Goal: Navigation & Orientation: Find specific page/section

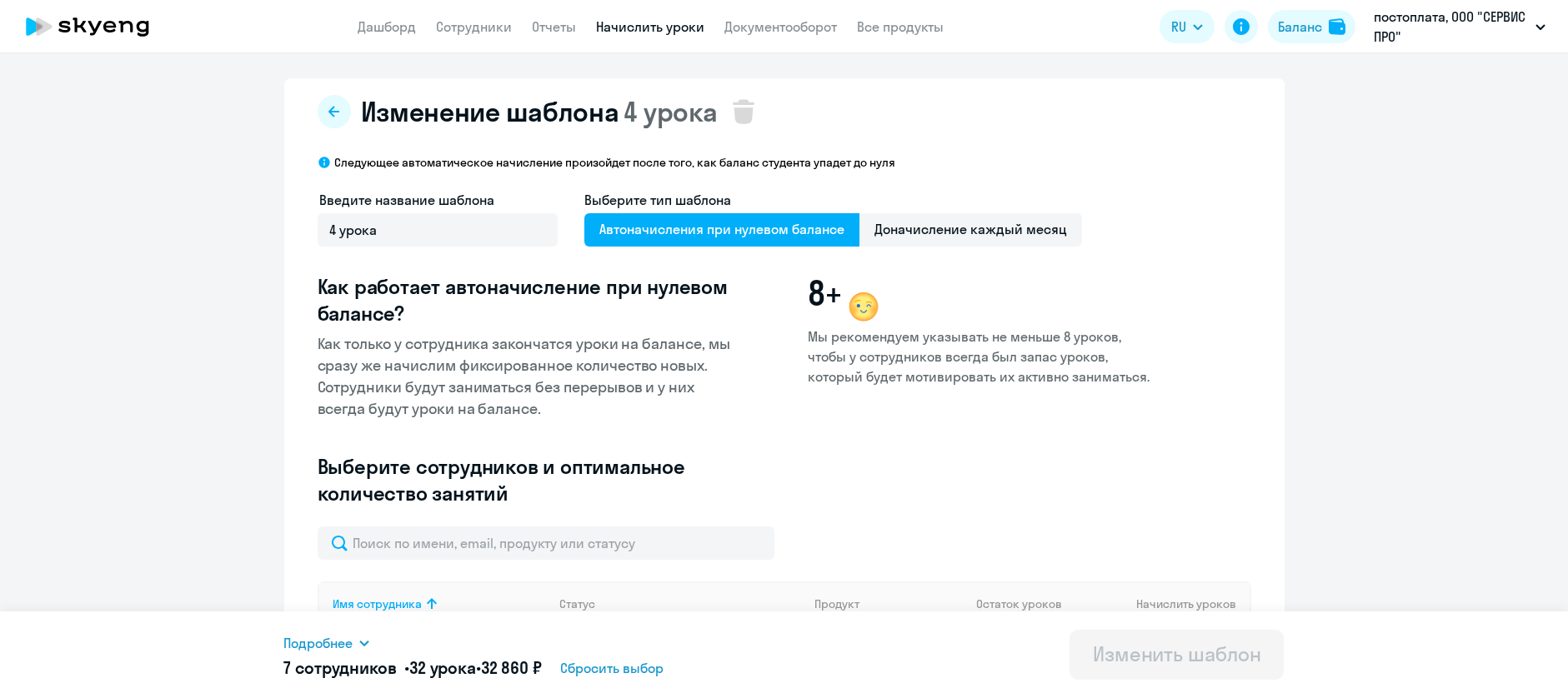
select select "10"
click at [533, 25] on link "Отчеты" at bounding box center [554, 27] width 44 height 17
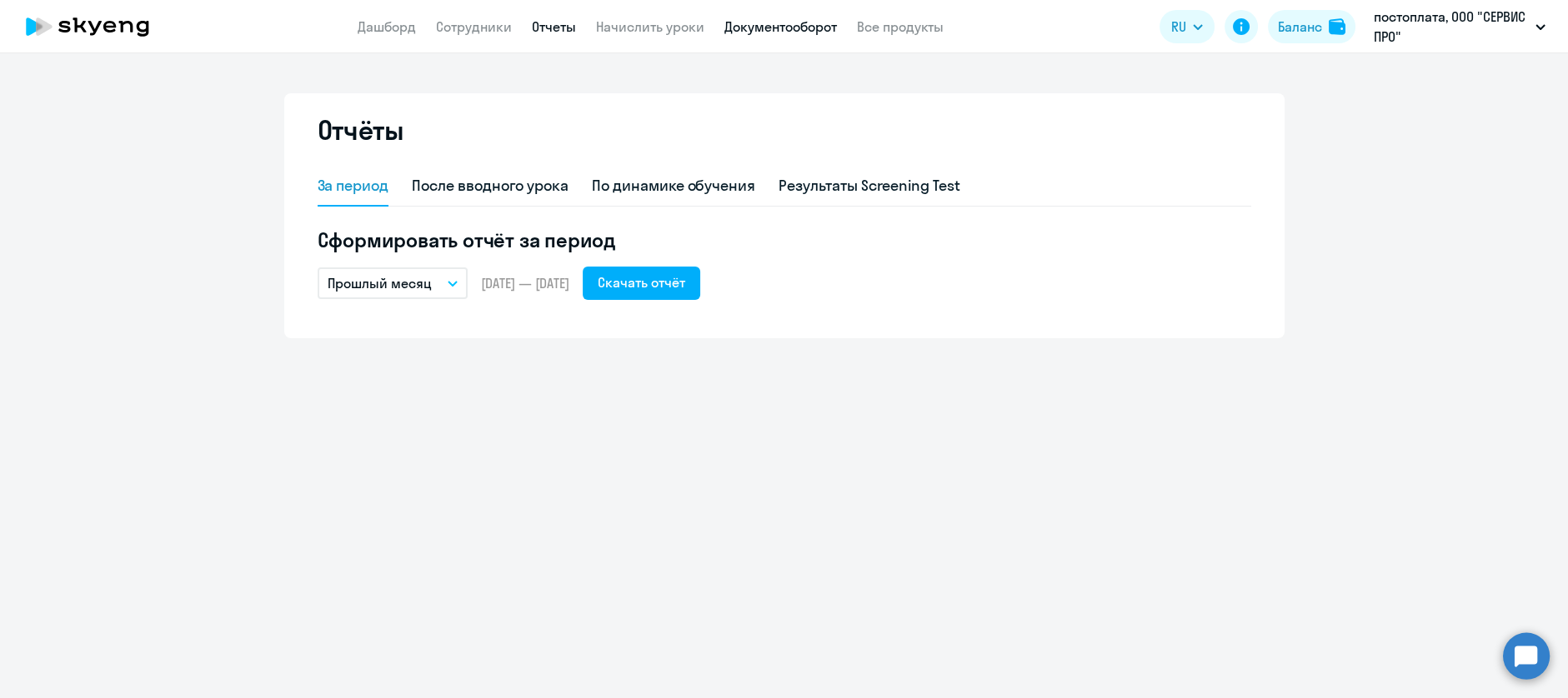
click at [822, 28] on link "Документооборот" at bounding box center [780, 27] width 113 height 17
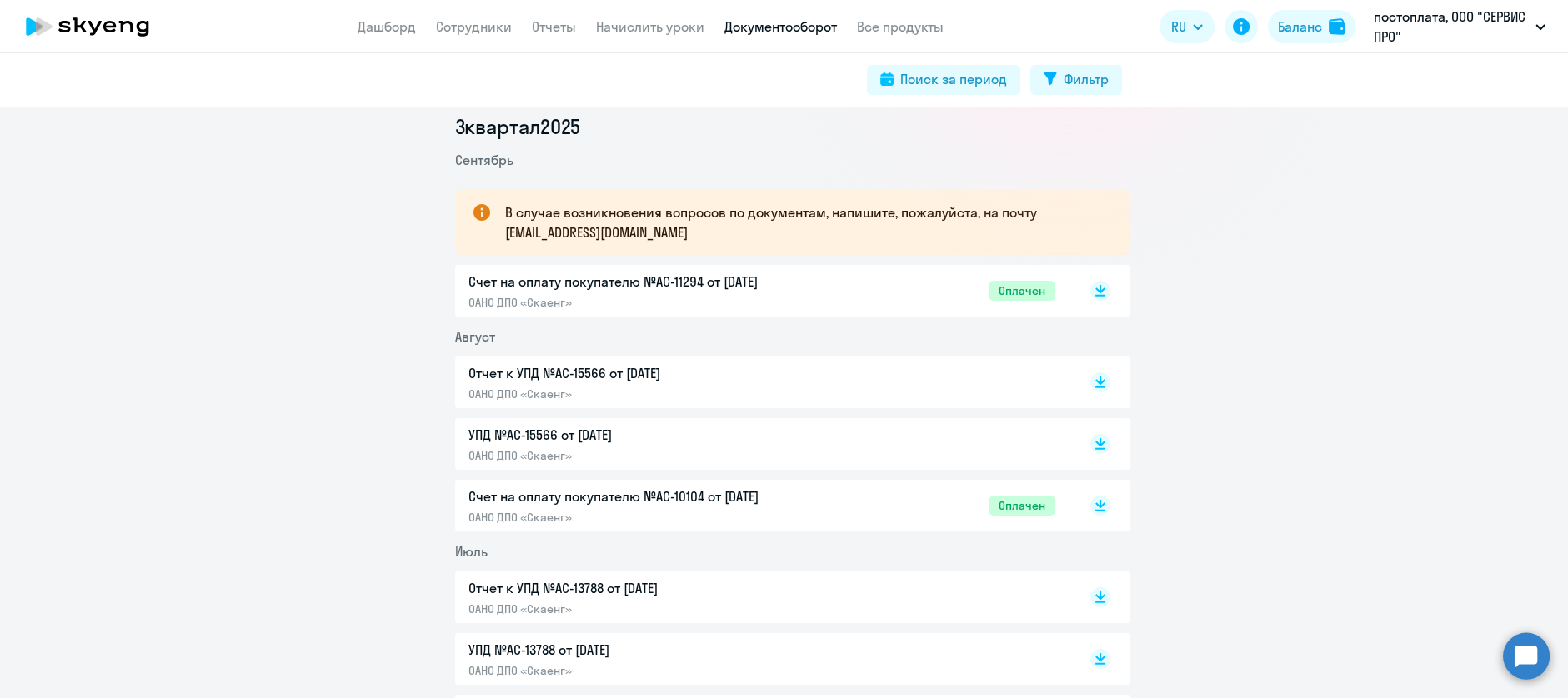
scroll to position [334, 0]
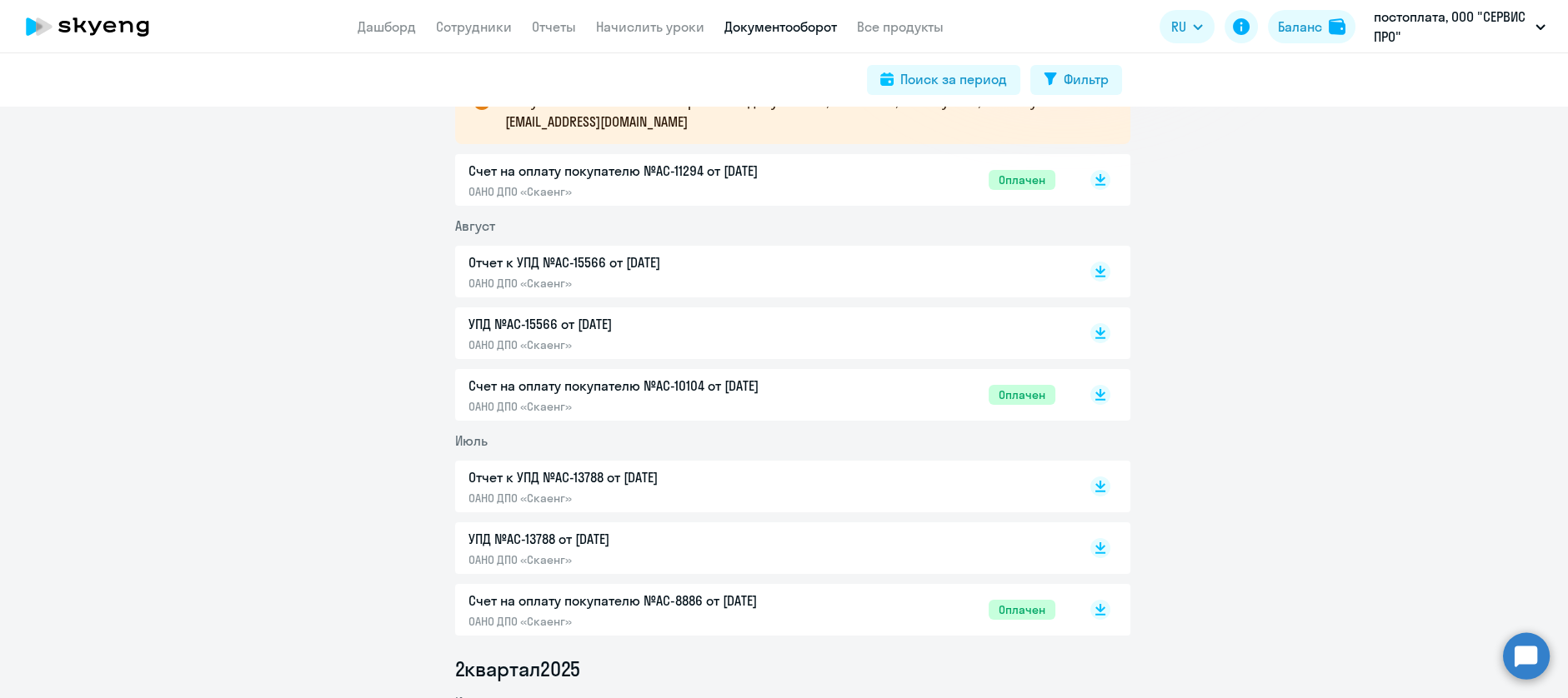
click at [586, 539] on p "УПД №AC-13788 от [DATE]" at bounding box center [644, 539] width 351 height 20
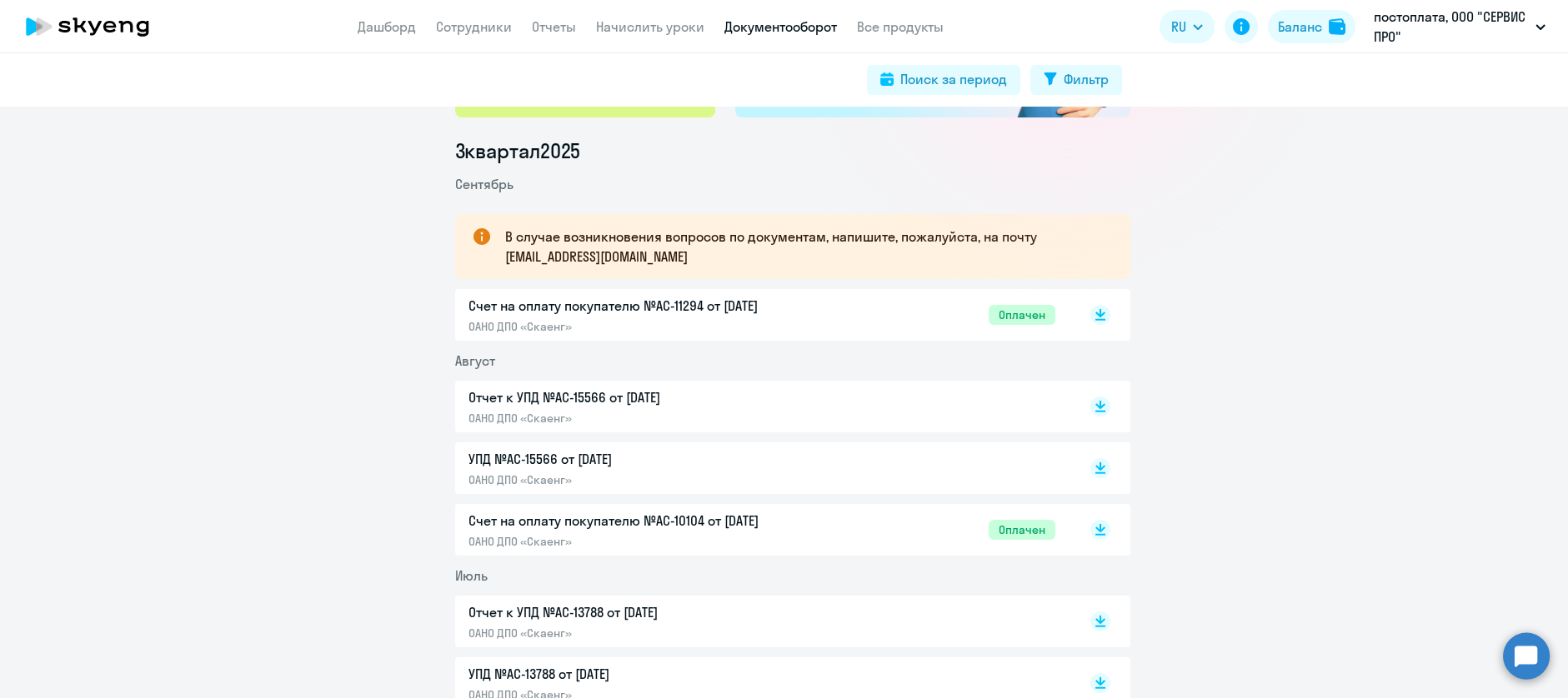
scroll to position [223, 0]
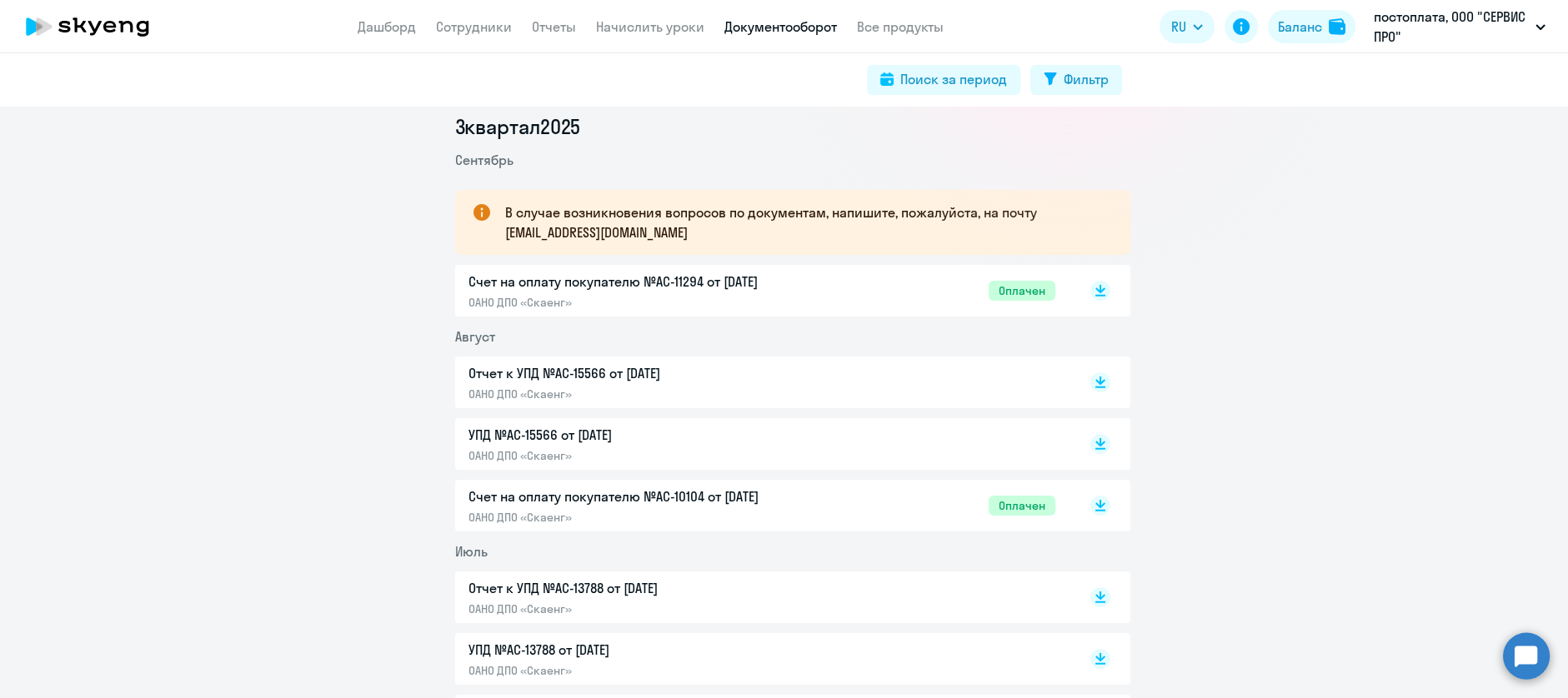
click at [610, 438] on p "УПД №AC-15566 от [DATE]" at bounding box center [644, 434] width 351 height 20
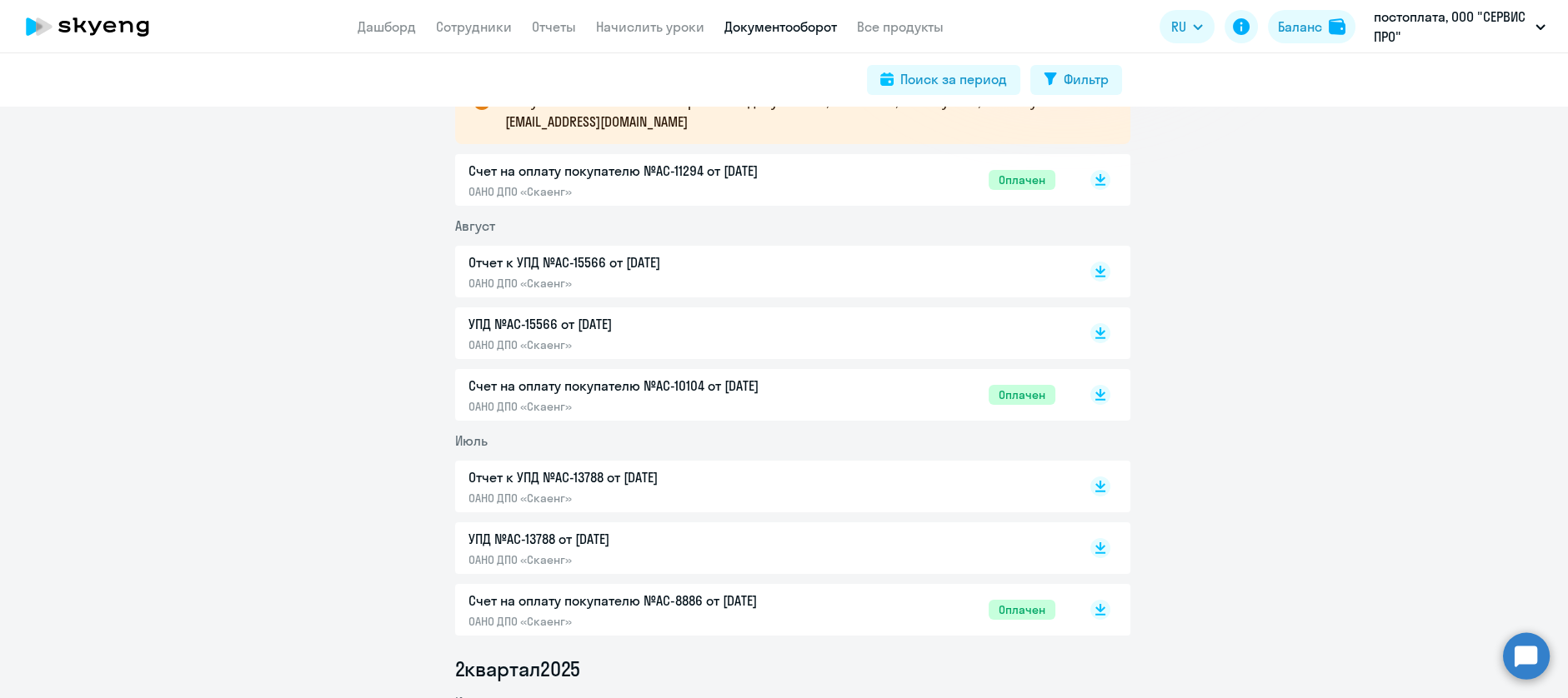
click at [599, 603] on p "Счет на оплату покупателю №AC-8886 от [DATE]" at bounding box center [644, 600] width 351 height 20
click at [608, 485] on p "Отчет к УПД №AC-13788 от [DATE]" at bounding box center [644, 477] width 351 height 20
click at [654, 379] on p "Счет на оплату покупателю №AC-10104 от [DATE]" at bounding box center [644, 385] width 351 height 20
click at [642, 271] on p "Отчет к УПД №AC-15566 от [DATE]" at bounding box center [644, 262] width 351 height 20
click at [651, 608] on p "Счет на оплату покупателю №AC-8886 от [DATE]" at bounding box center [644, 600] width 351 height 20
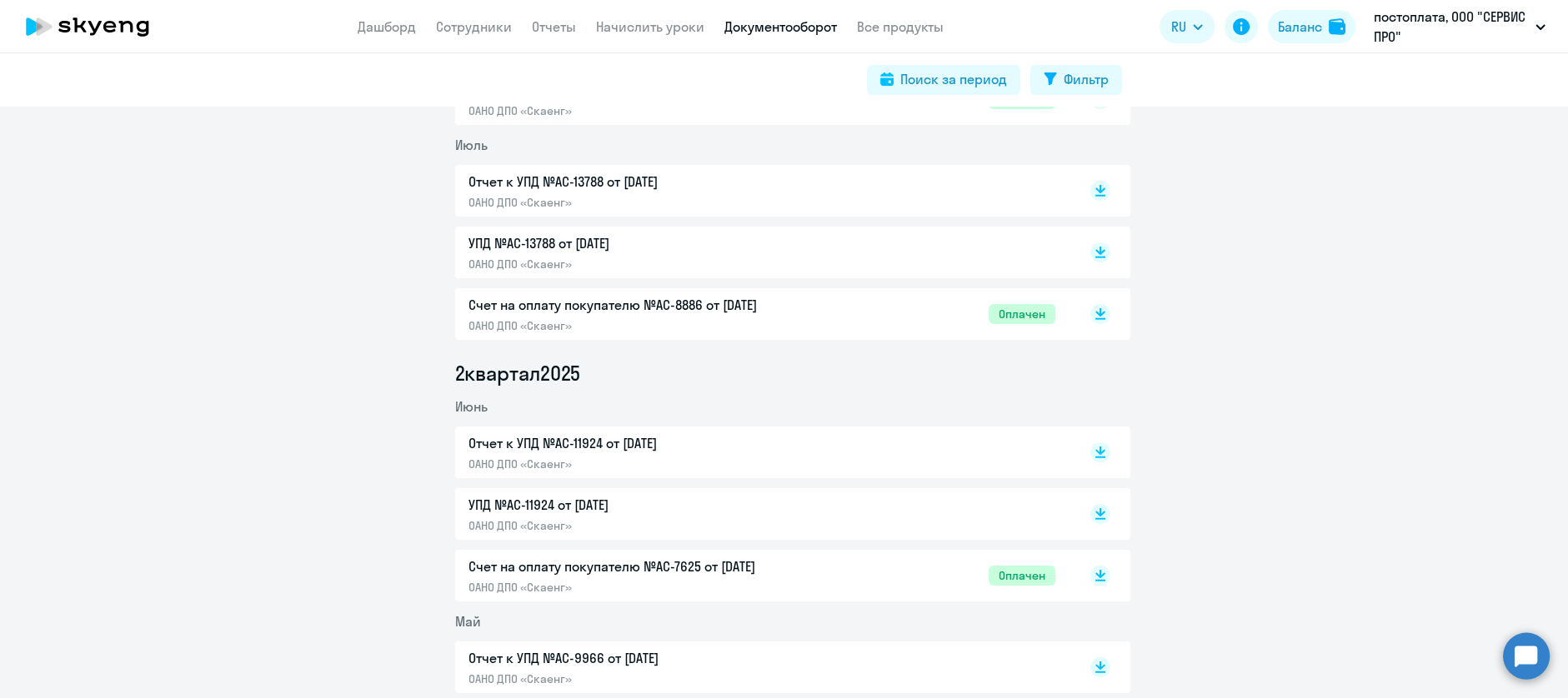
scroll to position [666, 0]
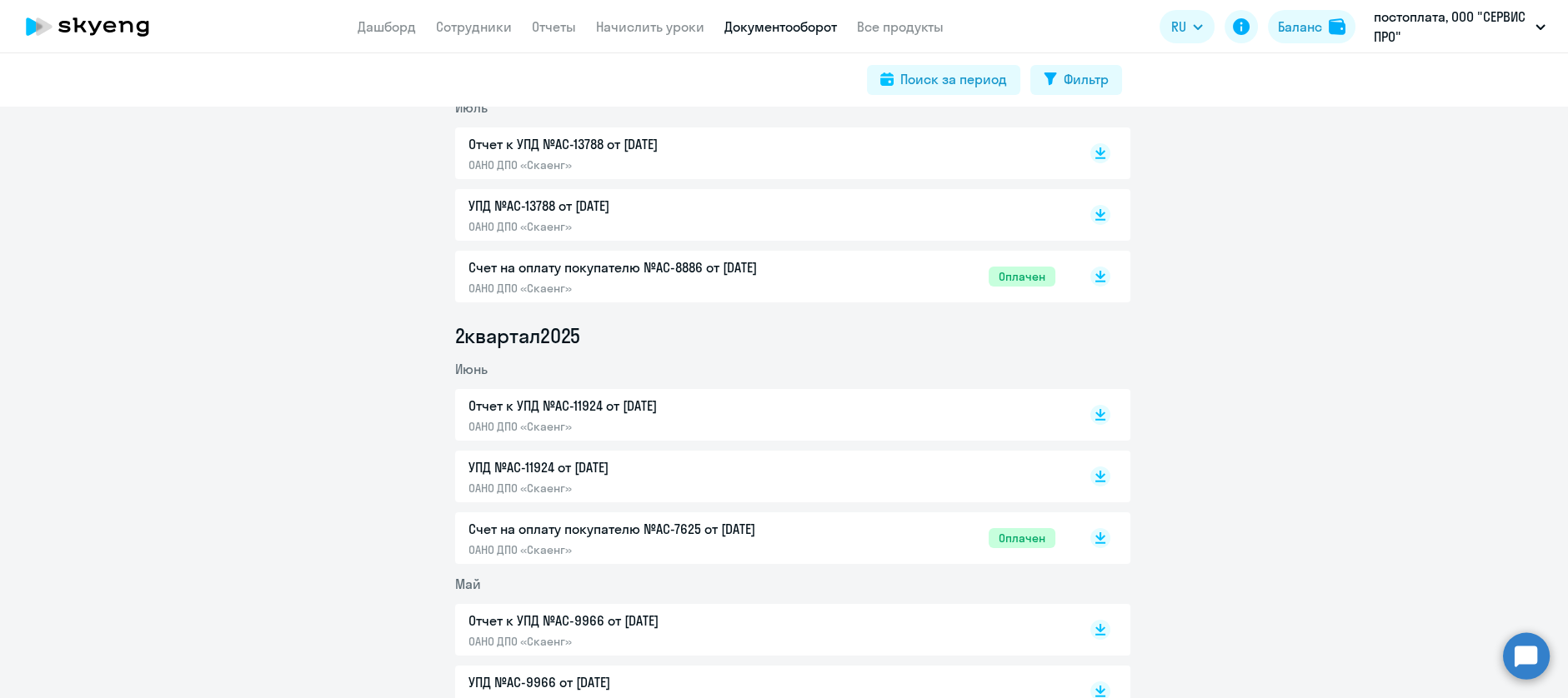
click at [641, 529] on p "Счет на оплату покупателю №AC-7625 от [DATE]" at bounding box center [644, 528] width 351 height 20
click at [573, 417] on div "Отчет к УПД №AC-11924 от [DATE] ОАНО ДПО «Скаенг»" at bounding box center [644, 415] width 351 height 38
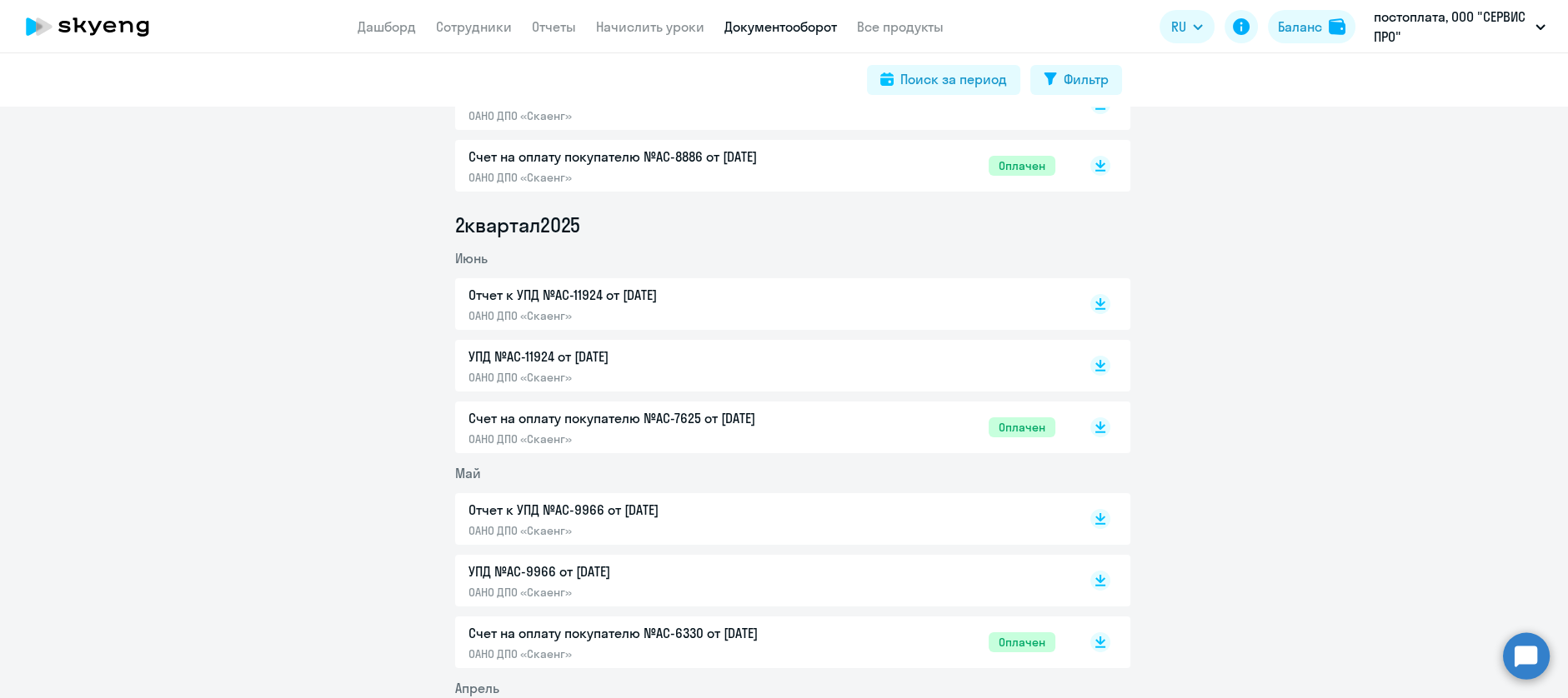
scroll to position [888, 0]
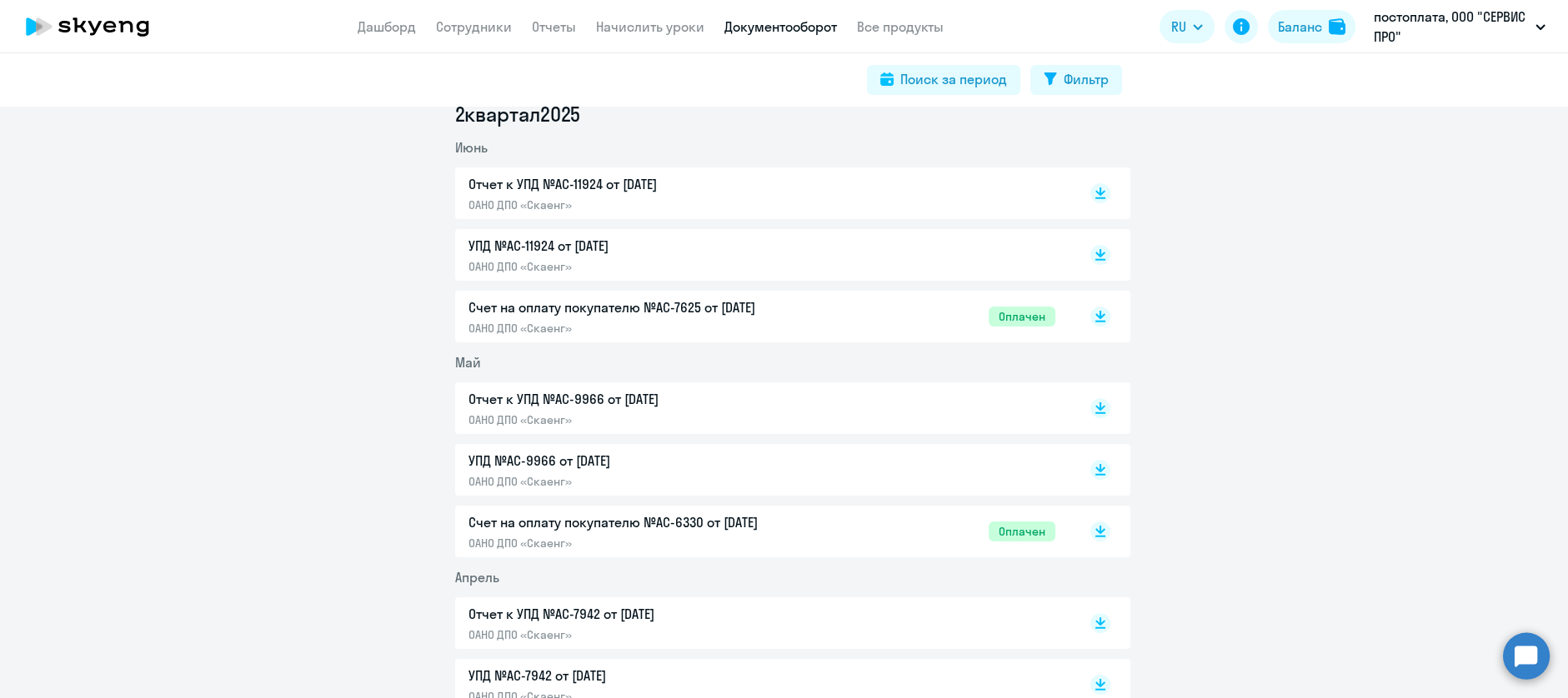
click at [610, 400] on p "Отчет к УПД №AC-9966 от [DATE]" at bounding box center [644, 399] width 351 height 20
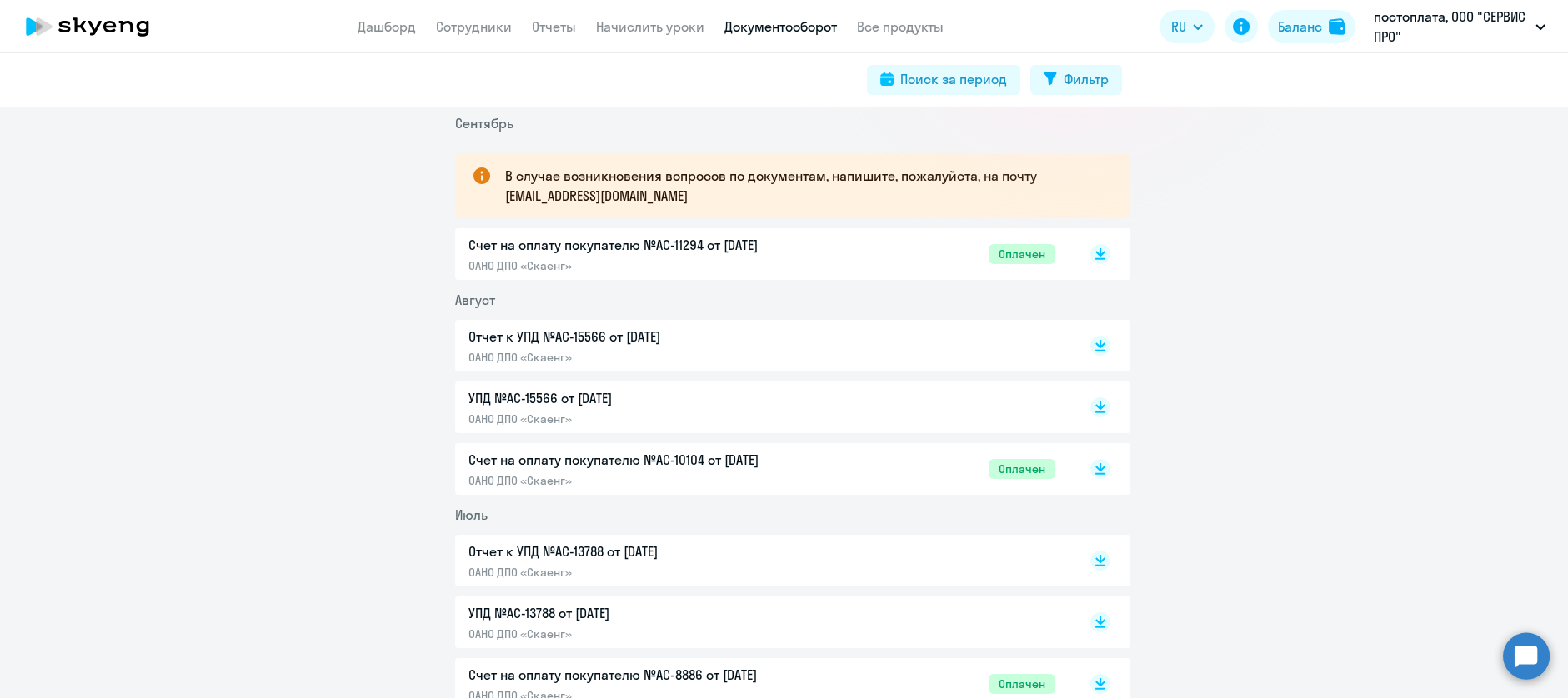
scroll to position [223, 0]
